Goal: Check status

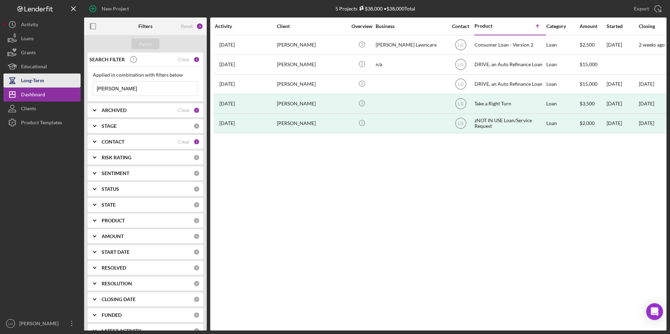
drag, startPoint x: 127, startPoint y: 87, endPoint x: 70, endPoint y: 84, distance: 57.5
click at [69, 85] on div "New Project 5 Projects $38,000 • $38,000 Total [PERSON_NAME] Export Icon/Export…" at bounding box center [335, 165] width 663 height 331
click at [152, 44] on button "Apply" at bounding box center [145, 44] width 28 height 11
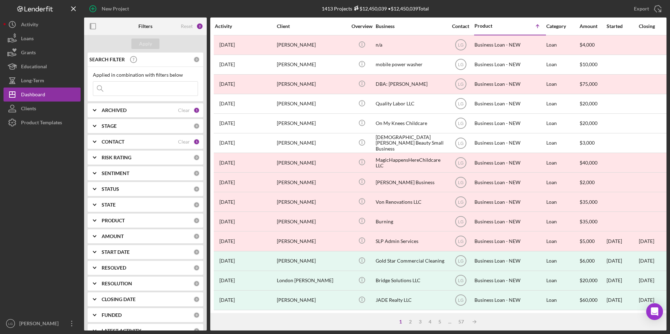
click at [134, 114] on div "ARCHIVED Clear 1" at bounding box center [151, 110] width 98 height 14
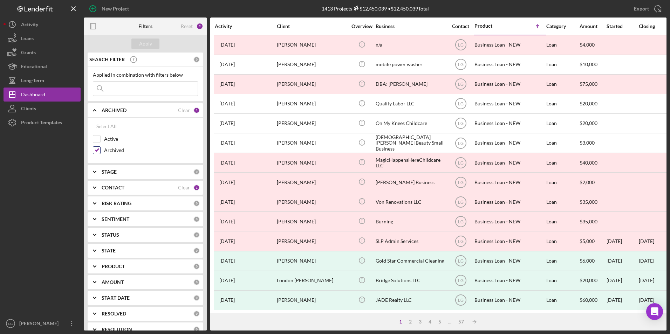
click at [95, 148] on input "Archived" at bounding box center [96, 150] width 7 height 7
checkbox input "false"
click at [96, 139] on input "Active" at bounding box center [96, 139] width 7 height 7
checkbox input "true"
click at [145, 46] on div "Apply" at bounding box center [145, 44] width 13 height 11
